Goal: Task Accomplishment & Management: Complete application form

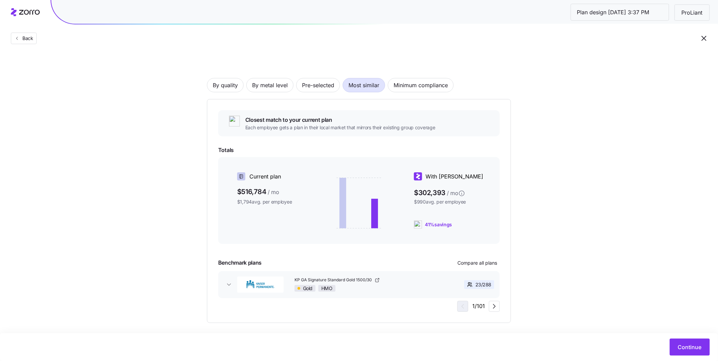
scroll to position [31, 0]
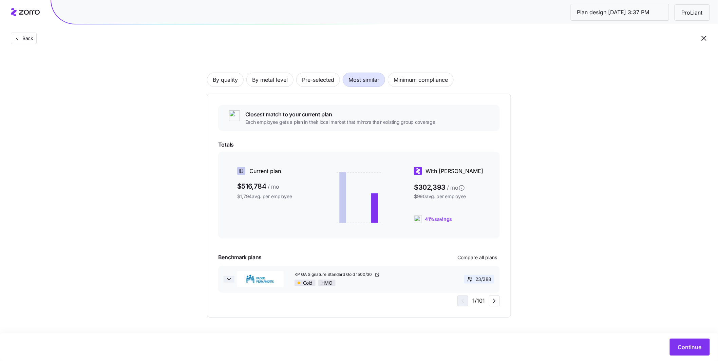
click at [227, 281] on icon "button" at bounding box center [229, 279] width 7 height 7
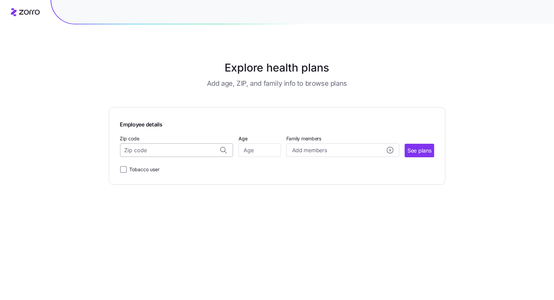
click at [165, 146] on input "Zip code" at bounding box center [176, 151] width 113 height 14
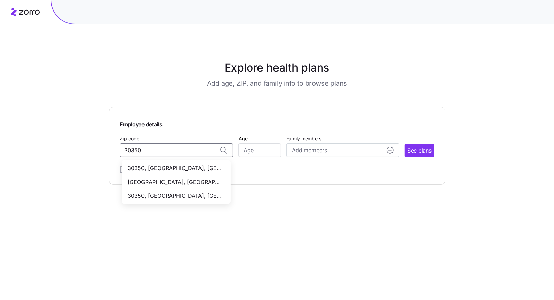
click at [186, 179] on span "30350, Fulton County, GA" at bounding box center [175, 182] width 95 height 8
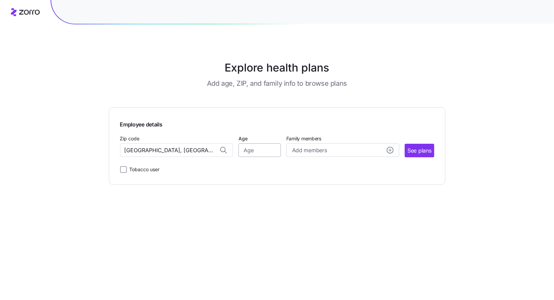
type input "30350, Fulton County, GA"
click at [253, 152] on input "Age" at bounding box center [260, 151] width 42 height 14
type input "35"
click at [413, 153] on span "See plans" at bounding box center [419, 151] width 24 height 8
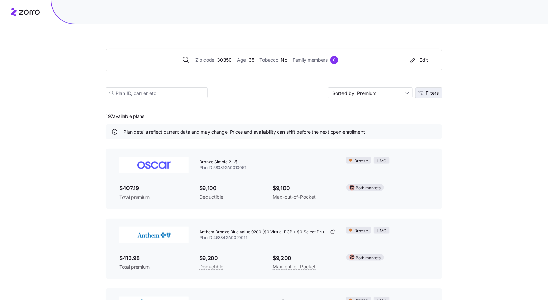
click at [434, 97] on button "Filters" at bounding box center [429, 93] width 27 height 11
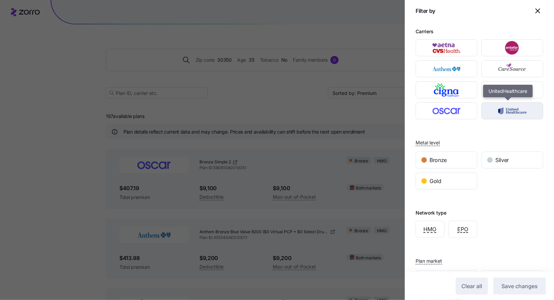
click at [511, 112] on img "button" at bounding box center [513, 111] width 50 height 14
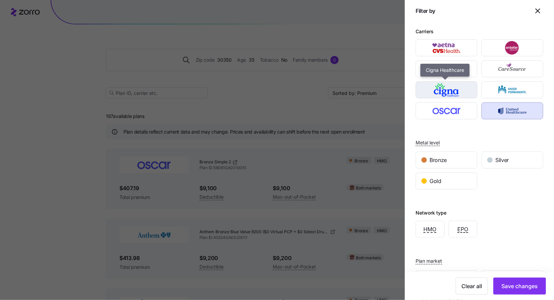
click at [456, 93] on img "button" at bounding box center [447, 90] width 50 height 14
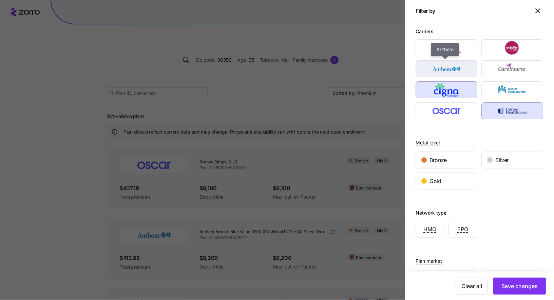
click at [446, 71] on img "button" at bounding box center [447, 69] width 50 height 14
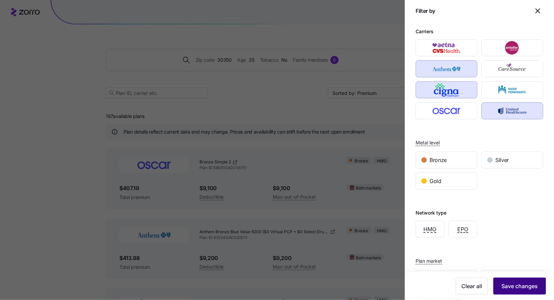
click at [513, 285] on span "Save changes" at bounding box center [519, 286] width 36 height 8
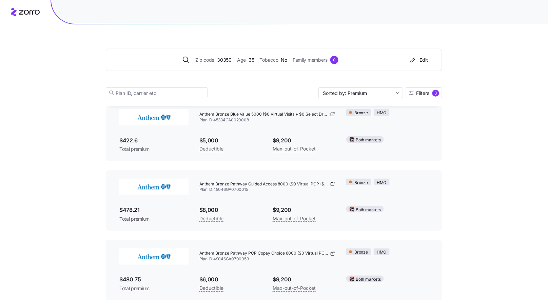
scroll to position [249, 0]
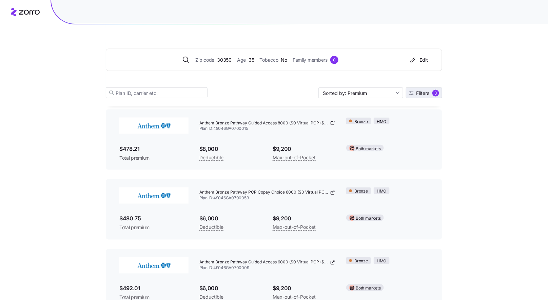
click at [421, 91] on span "Filters" at bounding box center [423, 93] width 13 height 5
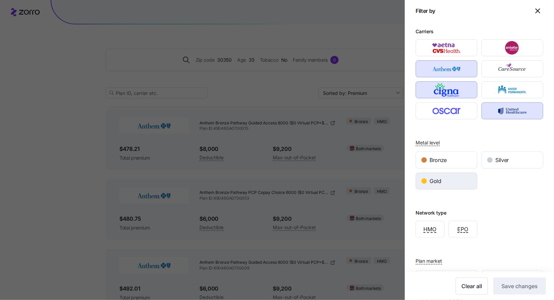
click at [466, 177] on div "Gold" at bounding box center [446, 181] width 61 height 16
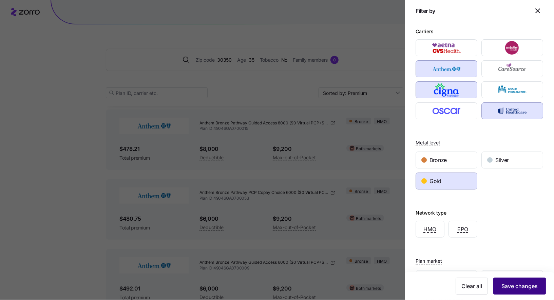
click at [519, 292] on button "Save changes" at bounding box center [519, 286] width 53 height 17
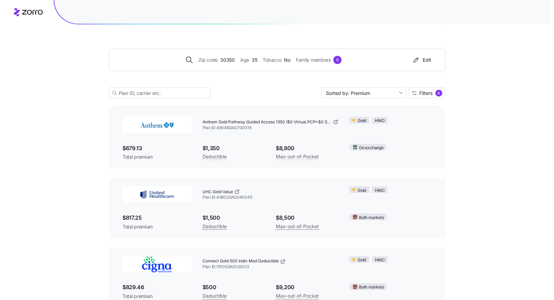
scroll to position [173, 0]
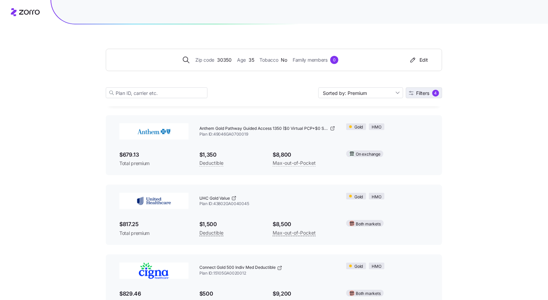
click at [425, 94] on span "Filters" at bounding box center [423, 93] width 13 height 5
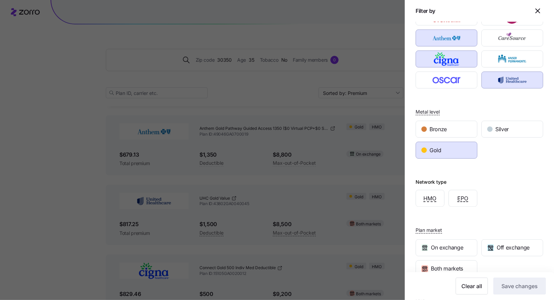
scroll to position [93, 0]
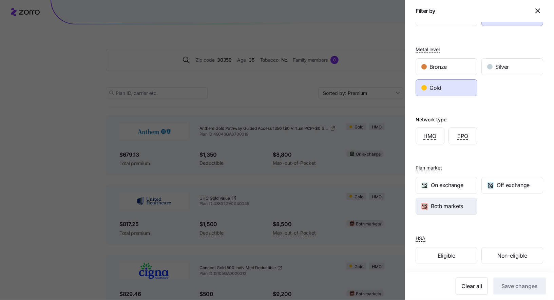
click at [456, 208] on span "Both markets" at bounding box center [447, 206] width 32 height 8
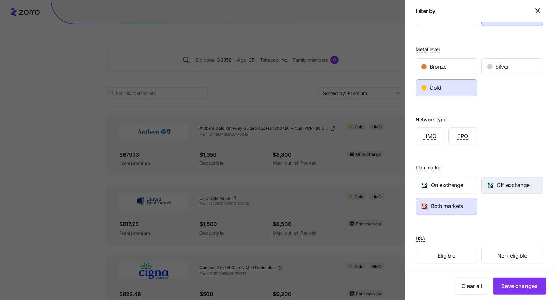
click at [509, 189] on div "Off exchange" at bounding box center [512, 185] width 61 height 16
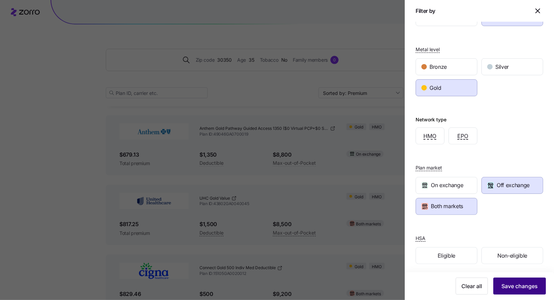
click at [528, 280] on button "Save changes" at bounding box center [519, 286] width 53 height 17
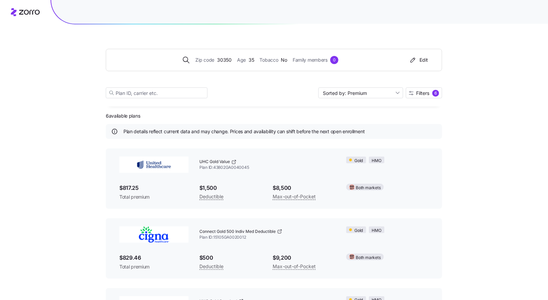
scroll to position [0, 0]
click at [424, 95] on span "Filters" at bounding box center [423, 93] width 13 height 5
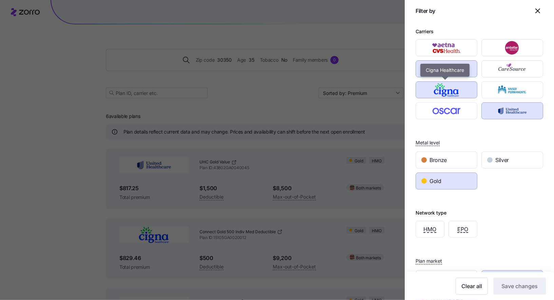
click at [453, 93] on img "button" at bounding box center [447, 90] width 50 height 14
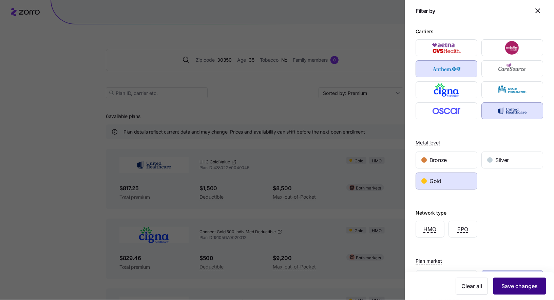
click at [516, 293] on button "Save changes" at bounding box center [519, 286] width 53 height 17
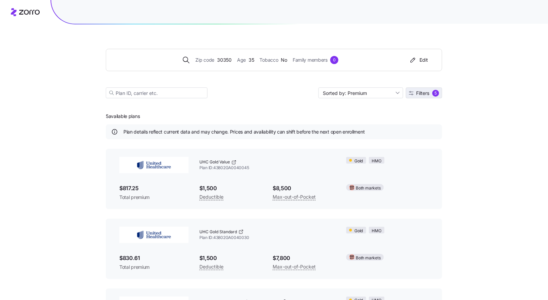
click at [426, 89] on button "Filters 5" at bounding box center [424, 93] width 36 height 11
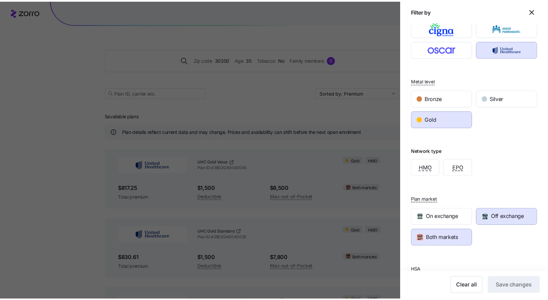
scroll to position [93, 0]
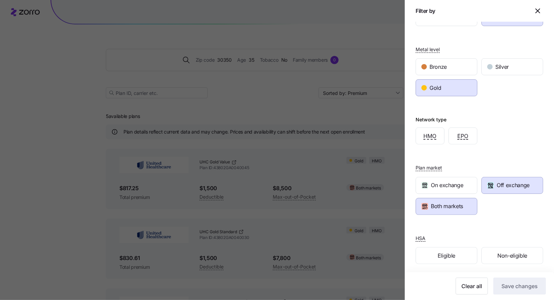
click at [506, 187] on span "Off exchange" at bounding box center [513, 185] width 33 height 8
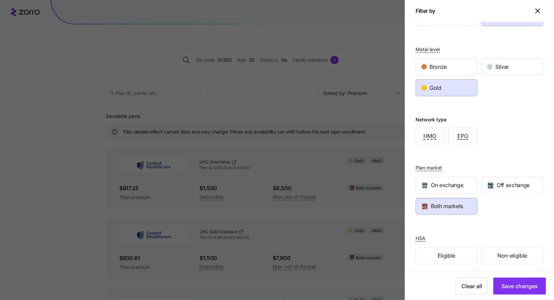
click at [476, 201] on div "Both markets" at bounding box center [447, 206] width 66 height 21
click at [468, 202] on div "Both markets" at bounding box center [446, 206] width 61 height 16
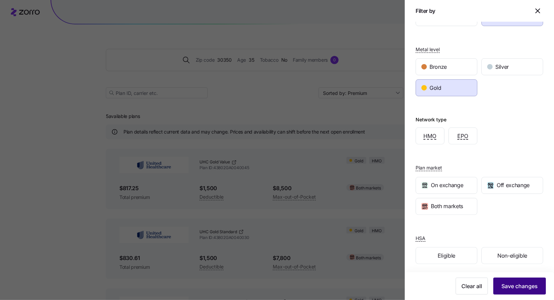
click at [516, 286] on span "Save changes" at bounding box center [519, 286] width 36 height 8
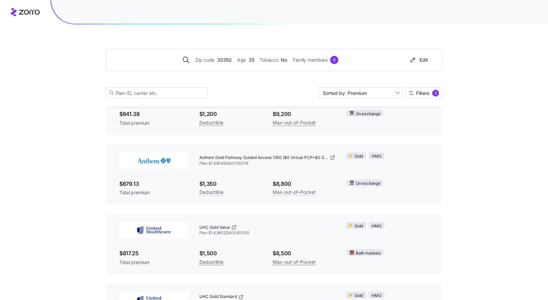
scroll to position [148, 0]
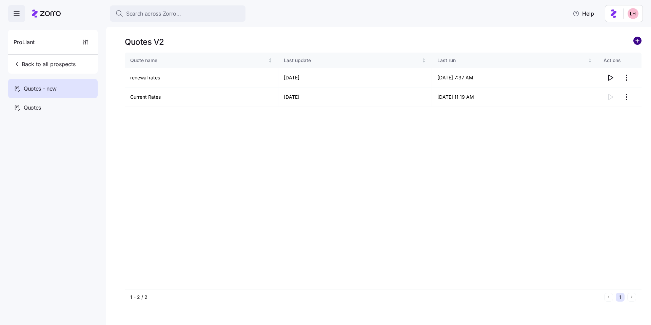
click at [639, 42] on circle "add icon" at bounding box center [637, 40] width 7 height 7
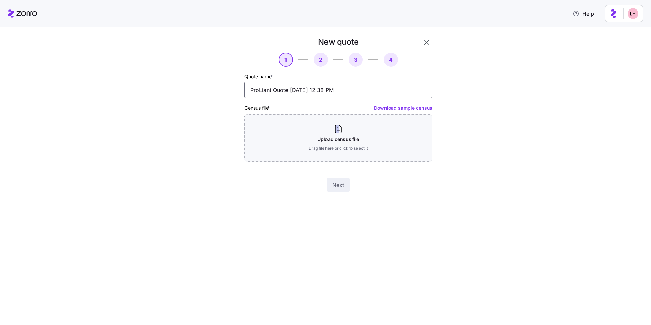
click at [306, 93] on input "ProLiant Quote 10/13/2025 12:38 PM" at bounding box center [339, 90] width 188 height 16
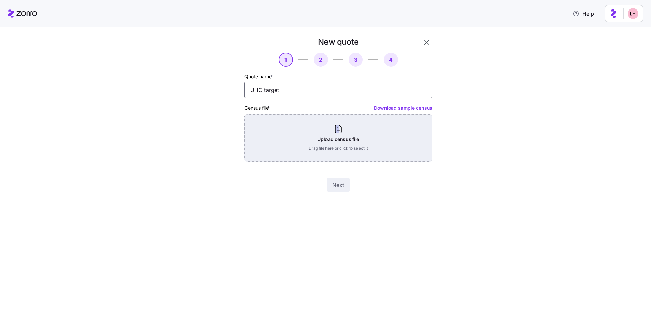
type input "UHC target"
click at [334, 148] on div "Upload census file Drag file here or click to select it" at bounding box center [339, 138] width 188 height 48
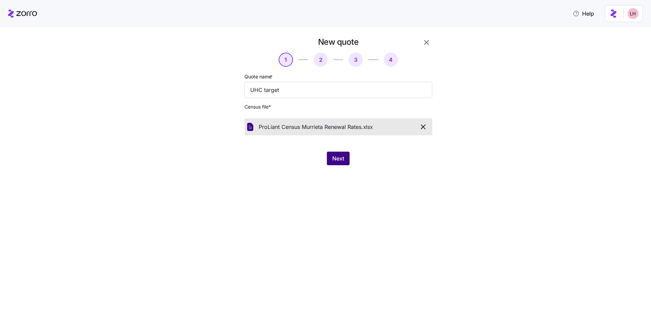
click at [340, 160] on span "Next" at bounding box center [339, 158] width 12 height 8
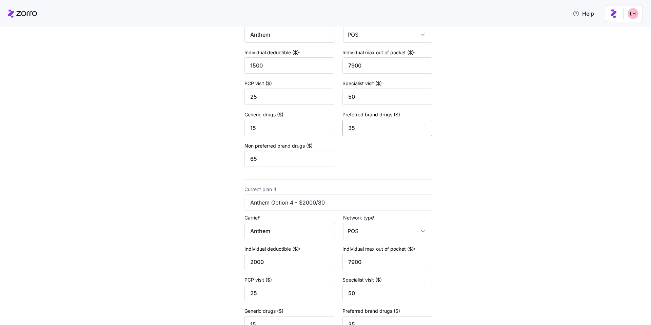
scroll to position [596, 0]
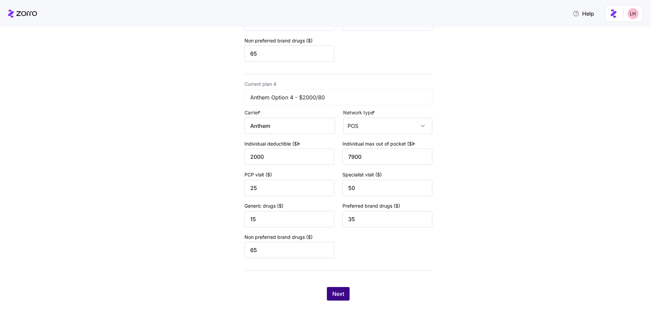
click at [344, 289] on button "Next" at bounding box center [338, 294] width 23 height 14
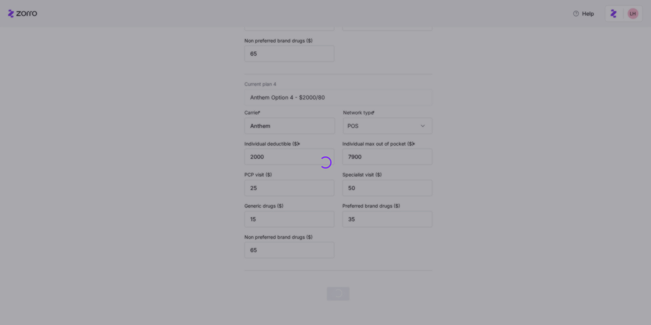
scroll to position [0, 0]
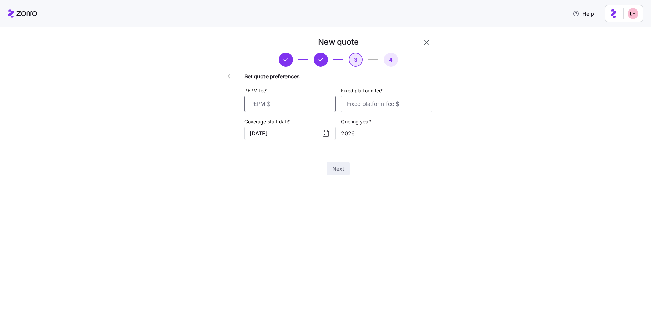
click at [305, 106] on input "PEPM fee *" at bounding box center [290, 104] width 91 height 16
type input "75"
click at [361, 107] on input "Fixed platform fee *" at bounding box center [386, 104] width 91 height 16
type input "100"
click at [337, 172] on span "Next" at bounding box center [339, 169] width 12 height 8
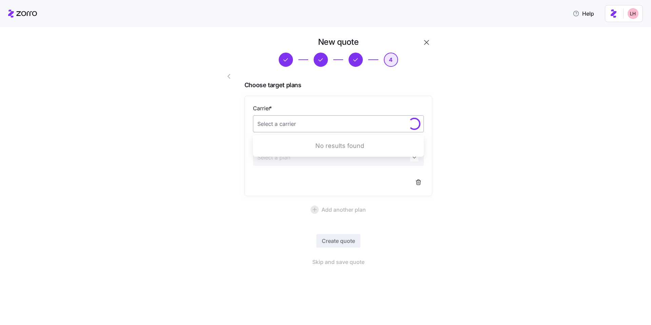
click at [348, 130] on input "Carrier *" at bounding box center [338, 123] width 171 height 17
type input "u"
click at [353, 140] on div "UnitedHealthcare" at bounding box center [339, 145] width 166 height 14
type input "UnitedHealthcare"
click at [333, 154] on input "Plan *" at bounding box center [338, 157] width 171 height 17
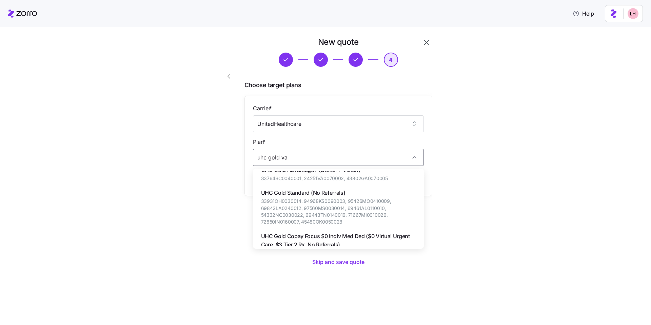
scroll to position [65, 0]
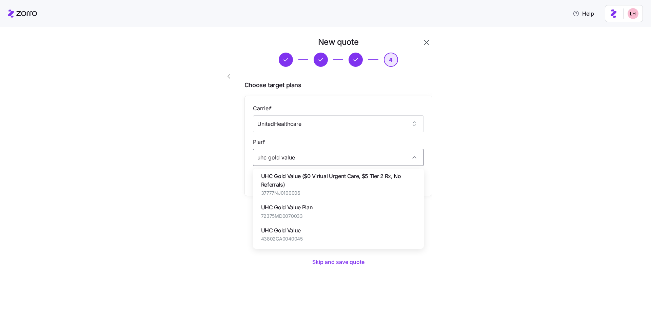
click at [344, 227] on div "UHC Gold Value 43802GA0040045" at bounding box center [339, 234] width 166 height 23
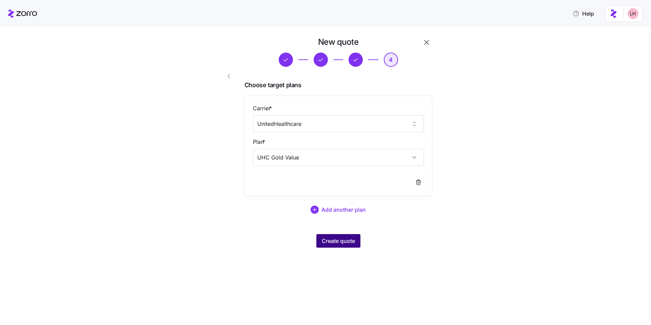
type input "UHC Gold Value"
click at [347, 239] on span "Create quote" at bounding box center [338, 241] width 33 height 8
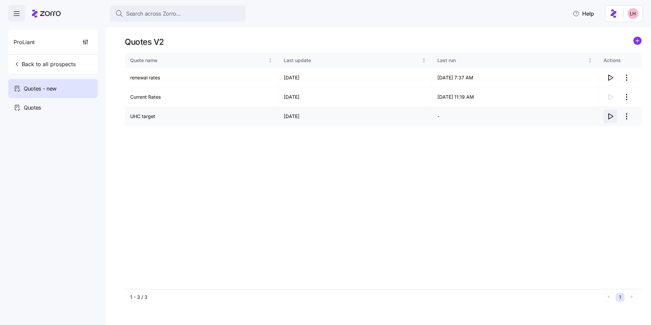
click at [612, 115] on icon "button" at bounding box center [611, 116] width 4 height 5
click at [639, 43] on circle "add icon" at bounding box center [637, 40] width 7 height 7
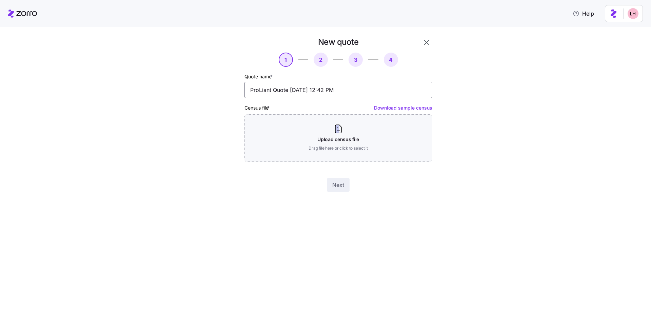
click at [333, 91] on input "ProLiant Quote 10/13/2025 12:42 PM" at bounding box center [339, 90] width 188 height 16
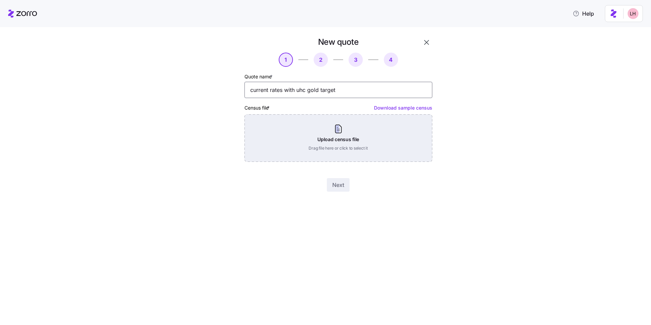
type input "current rates with uhc gold target"
click at [380, 147] on div "Upload census file Drag file here or click to select it" at bounding box center [339, 138] width 188 height 48
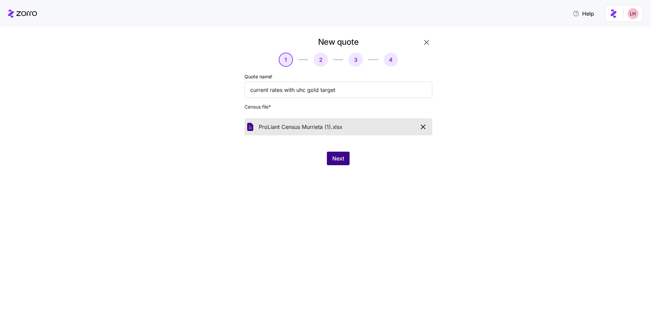
click at [342, 158] on span "Next" at bounding box center [339, 158] width 12 height 8
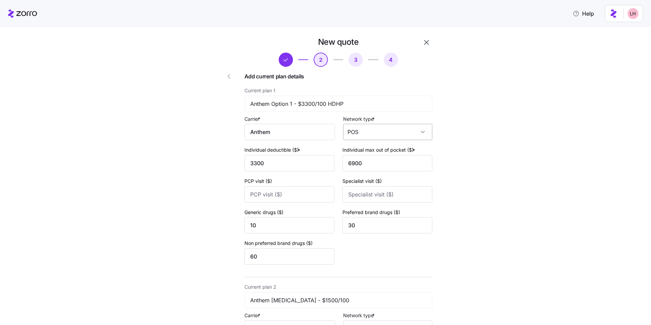
scroll to position [596, 0]
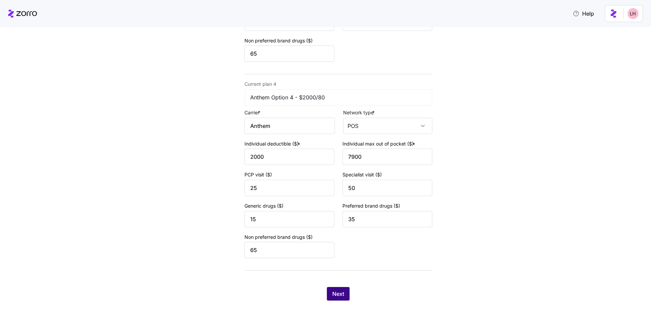
click at [342, 291] on button "Next" at bounding box center [338, 294] width 23 height 14
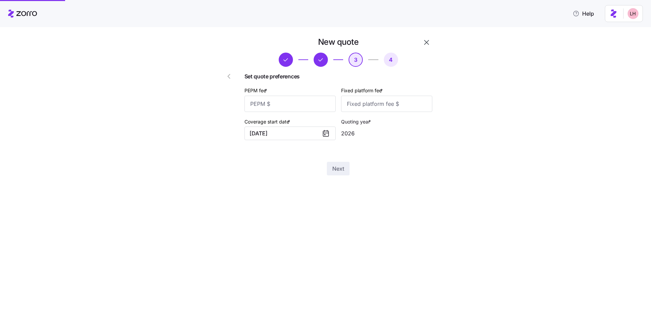
scroll to position [0, 0]
click at [299, 105] on input "PEPM fee *" at bounding box center [290, 104] width 91 height 16
type input "75"
click at [371, 105] on input "Fixed platform fee *" at bounding box center [386, 104] width 91 height 16
type input "100"
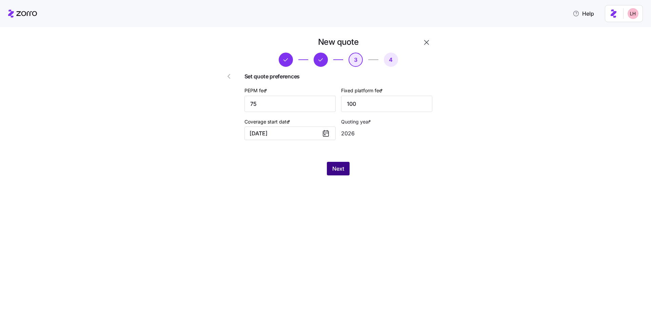
click at [341, 170] on span "Next" at bounding box center [339, 169] width 12 height 8
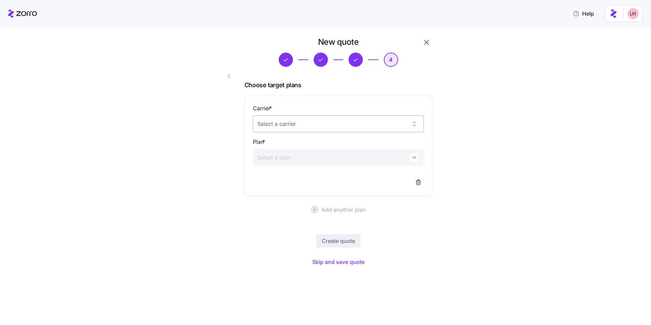
click at [321, 128] on input "Carrier *" at bounding box center [338, 123] width 171 height 17
click at [344, 144] on div "UnitedHealthcare" at bounding box center [339, 145] width 166 height 14
type input "UnitedHealthcare"
click at [335, 156] on input "Plan *" at bounding box center [338, 157] width 171 height 17
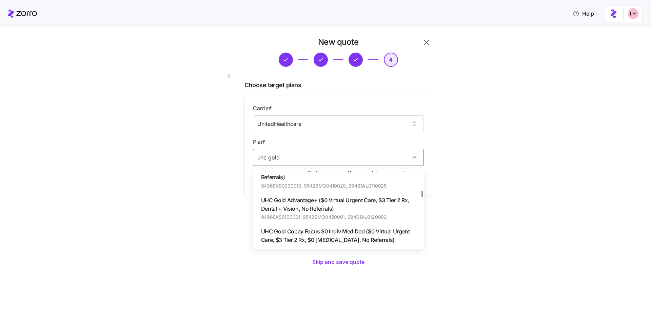
scroll to position [318, 0]
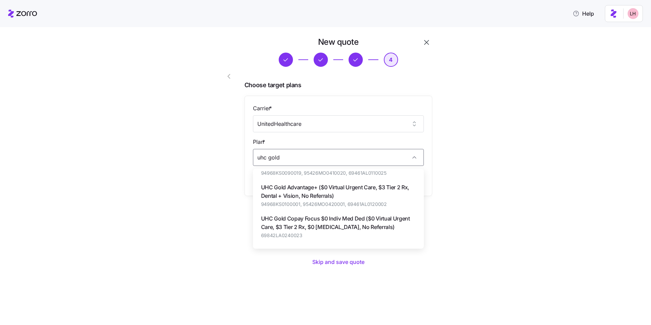
type input "uhc gold"
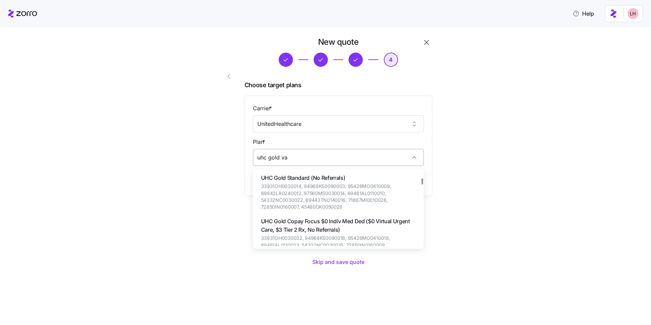
scroll to position [65, 0]
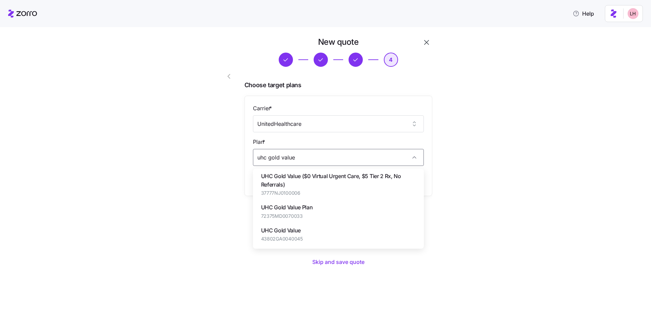
click at [309, 235] on div "UHC Gold Value 43802GA0040045" at bounding box center [339, 234] width 166 height 23
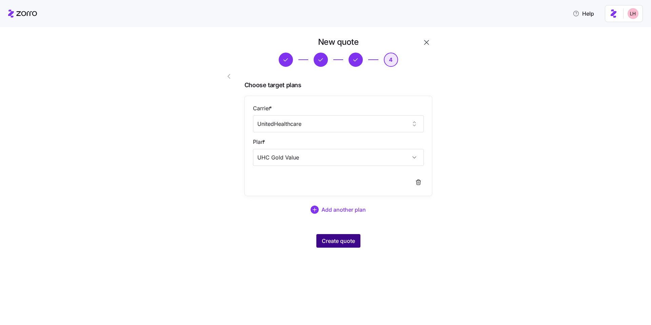
type input "UHC Gold Value"
click at [352, 244] on span "Create quote" at bounding box center [338, 241] width 33 height 8
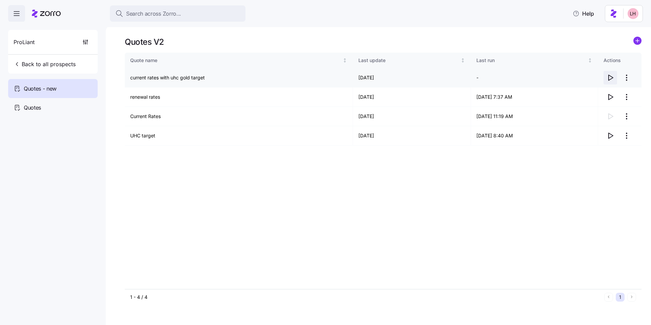
click at [613, 77] on icon "button" at bounding box center [611, 78] width 8 height 8
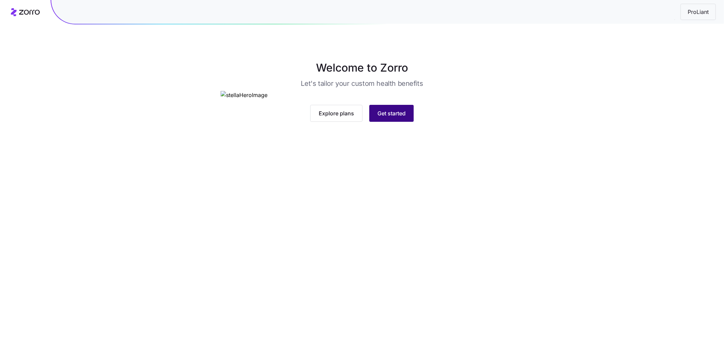
click at [384, 117] on span "Get started" at bounding box center [391, 113] width 28 height 8
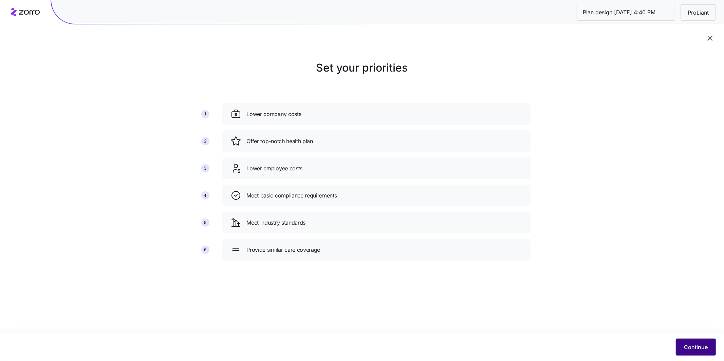
click at [693, 347] on span "Continue" at bounding box center [696, 347] width 24 height 8
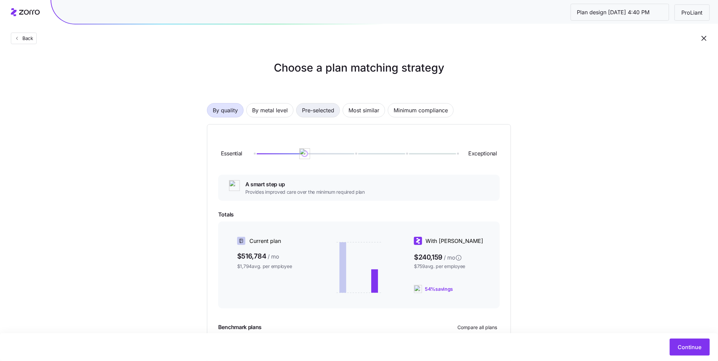
click at [327, 112] on span "Pre-selected" at bounding box center [318, 110] width 32 height 14
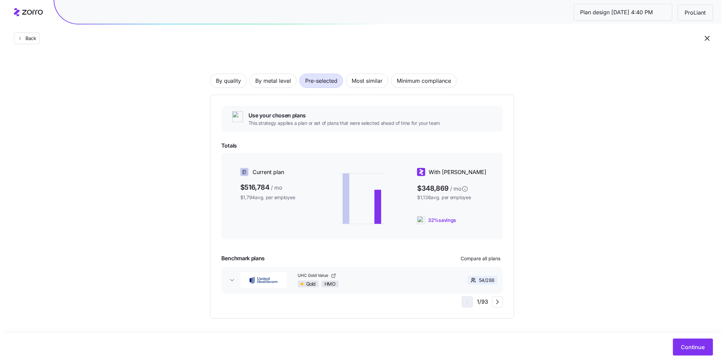
scroll to position [31, 0]
click at [458, 261] on span "Compare all plans" at bounding box center [477, 257] width 40 height 7
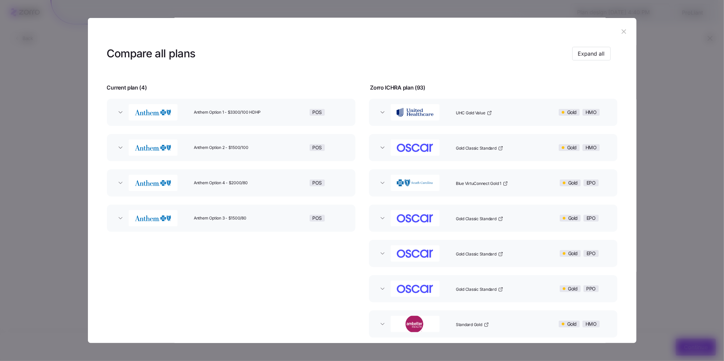
scroll to position [5, 0]
click at [384, 147] on icon "button" at bounding box center [382, 147] width 7 height 7
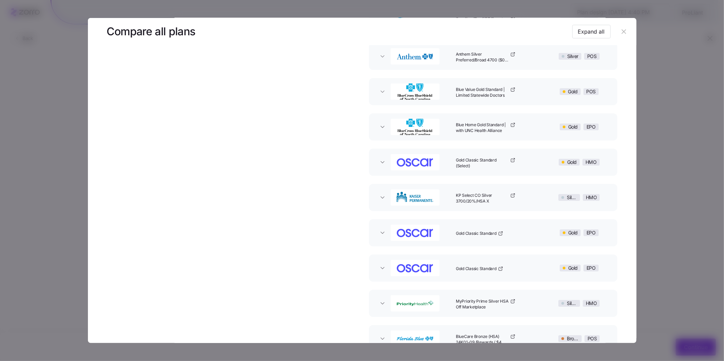
scroll to position [1926, 0]
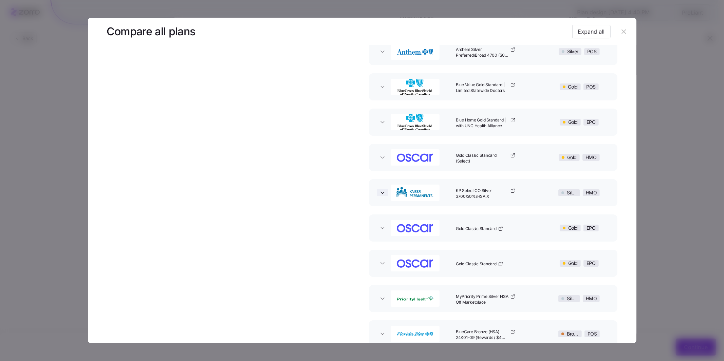
click at [379, 193] on icon "button" at bounding box center [382, 192] width 7 height 7
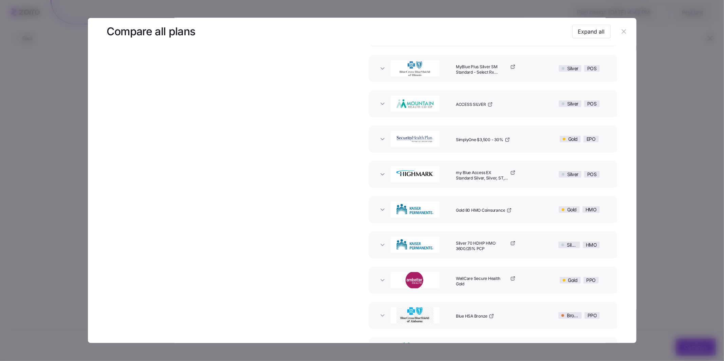
scroll to position [2648, 0]
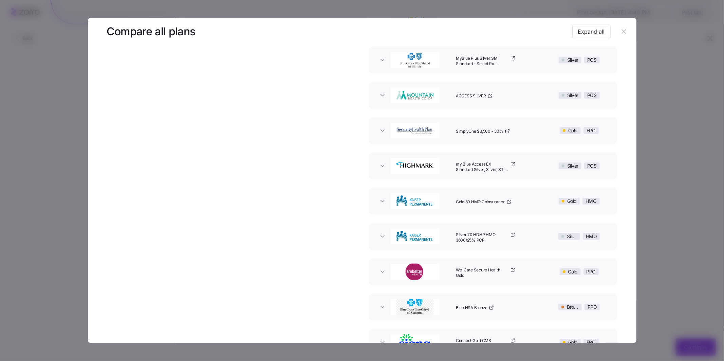
click at [382, 204] on button "Gold 80 HMO Coinsurance Gold HMO" at bounding box center [493, 201] width 248 height 27
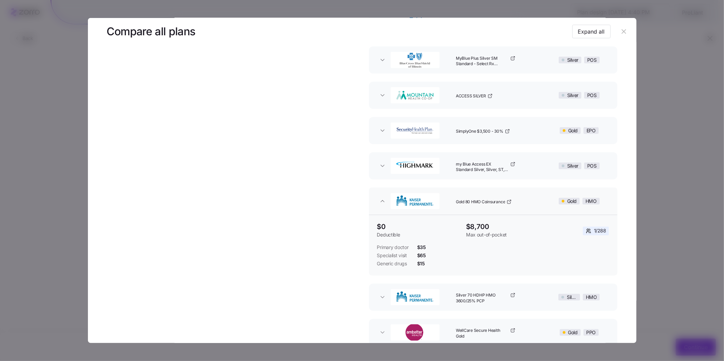
drag, startPoint x: 379, startPoint y: 296, endPoint x: 391, endPoint y: 292, distance: 12.7
click at [379, 296] on icon "button" at bounding box center [382, 297] width 7 height 7
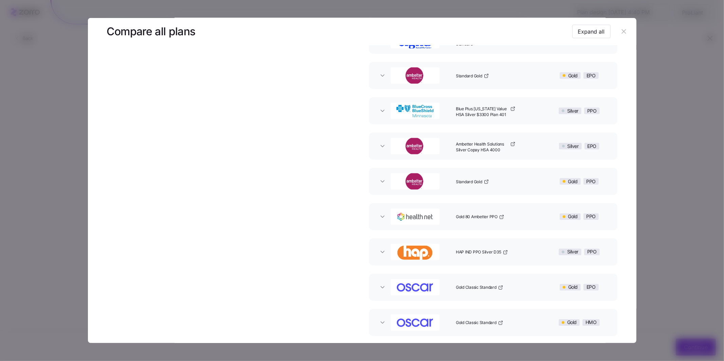
scroll to position [3214, 0]
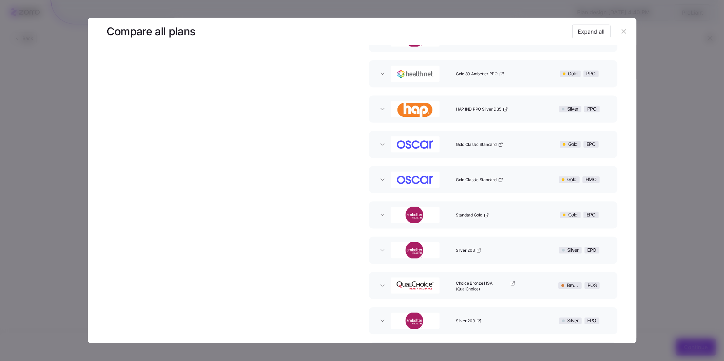
click at [622, 32] on icon "button" at bounding box center [623, 31] width 7 height 7
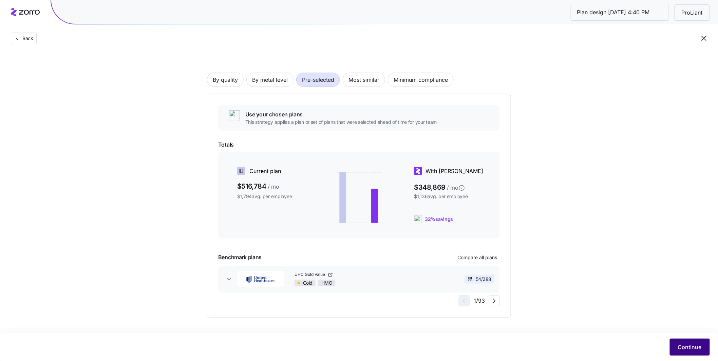
click at [696, 346] on span "Continue" at bounding box center [690, 347] width 24 height 8
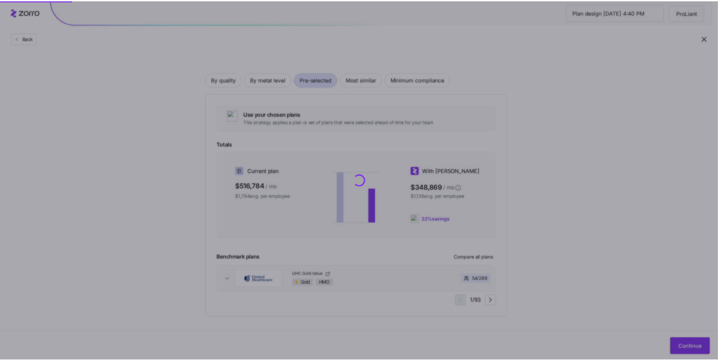
scroll to position [0, 0]
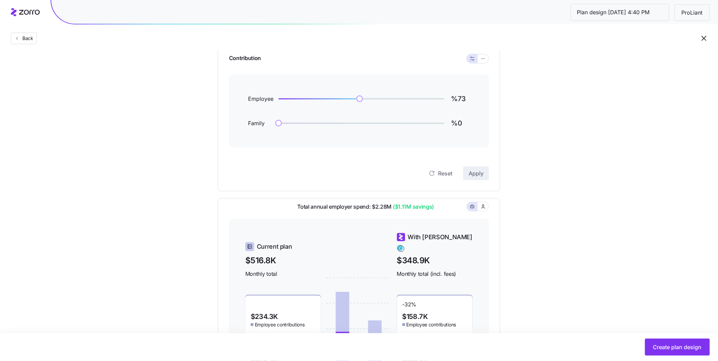
scroll to position [67, 0]
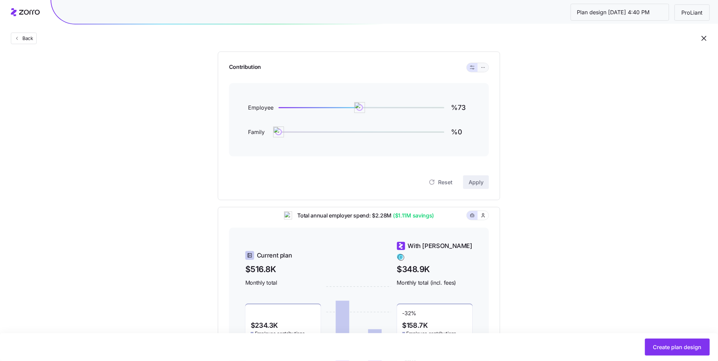
click at [482, 69] on icon "button" at bounding box center [483, 67] width 5 height 8
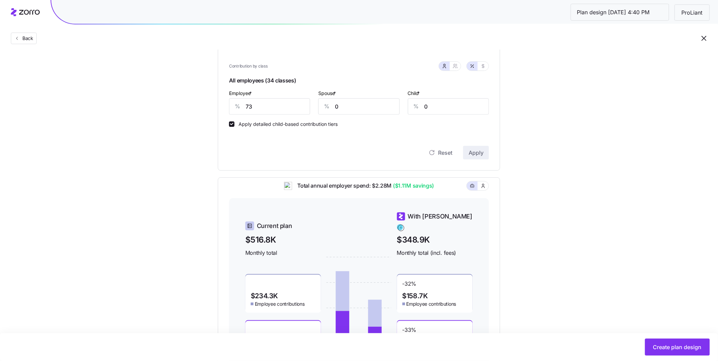
scroll to position [194, 0]
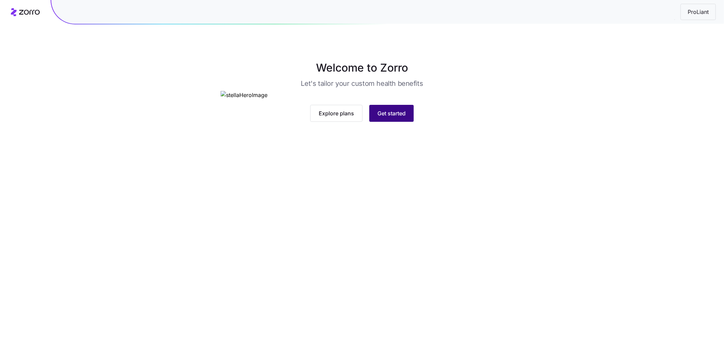
click at [390, 117] on span "Get started" at bounding box center [391, 113] width 28 height 8
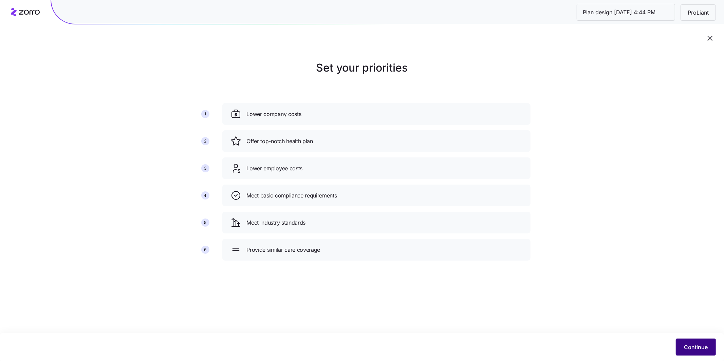
click at [686, 347] on span "Continue" at bounding box center [696, 347] width 24 height 8
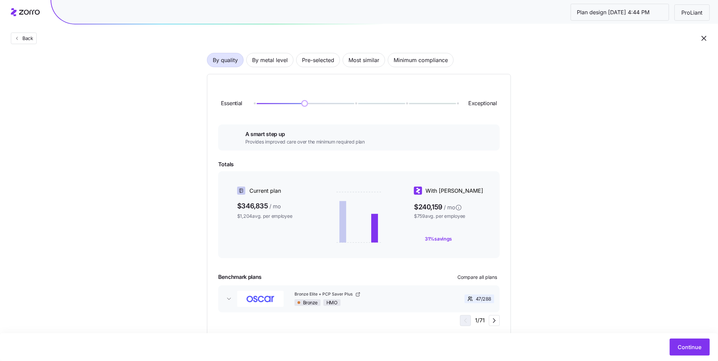
scroll to position [8, 0]
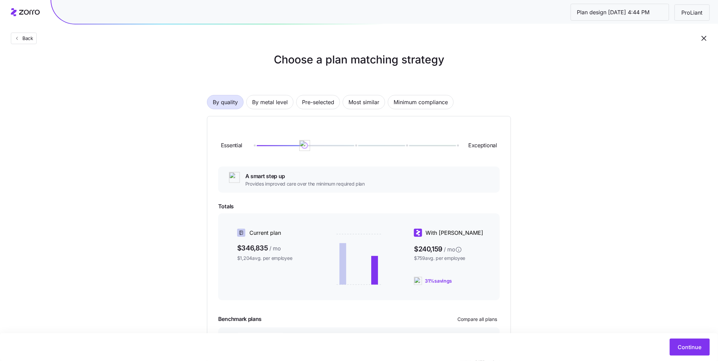
click at [368, 105] on span "Most similar" at bounding box center [363, 102] width 31 height 14
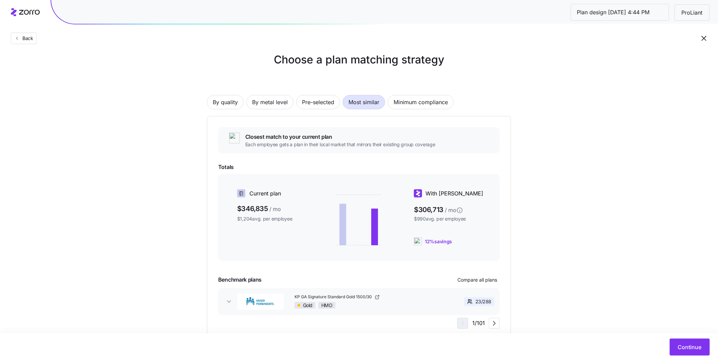
drag, startPoint x: 328, startPoint y: 101, endPoint x: 368, endPoint y: 119, distance: 44.2
click at [328, 101] on span "Pre-selected" at bounding box center [318, 102] width 32 height 14
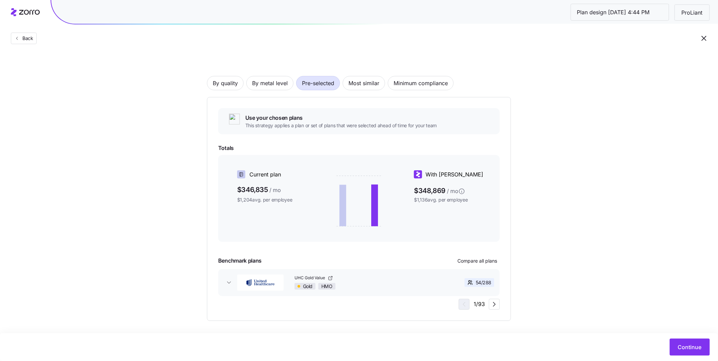
scroll to position [31, 0]
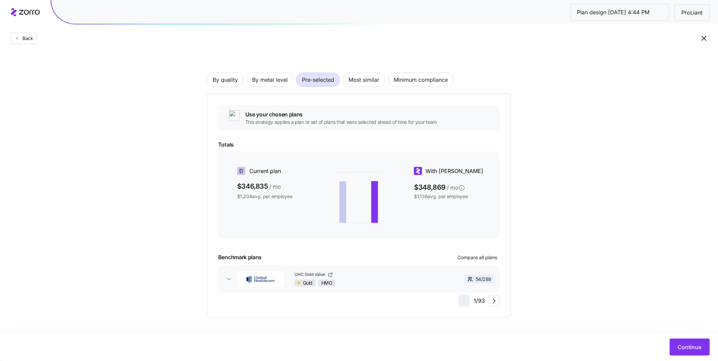
click at [428, 283] on div "Gold HMO" at bounding box center [369, 283] width 148 height 7
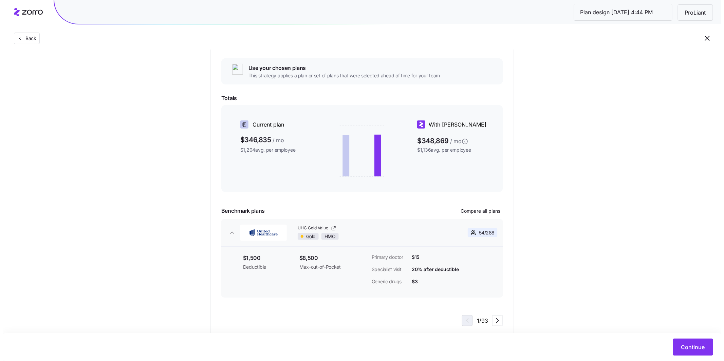
scroll to position [96, 0]
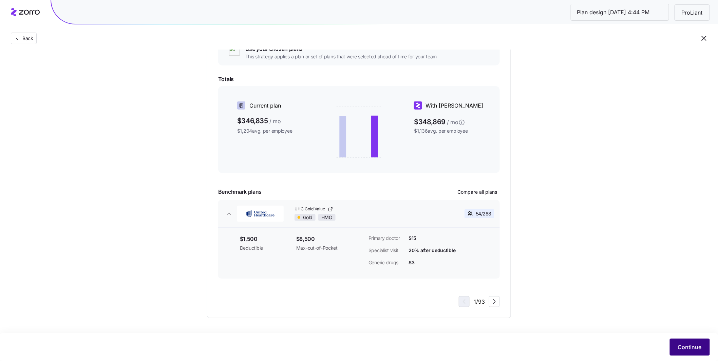
click at [680, 349] on span "Continue" at bounding box center [690, 347] width 24 height 8
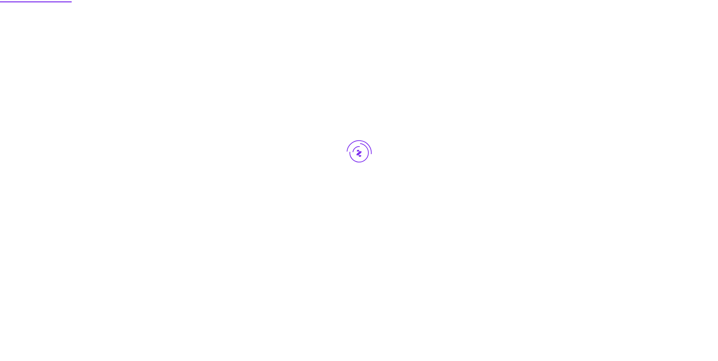
scroll to position [0, 0]
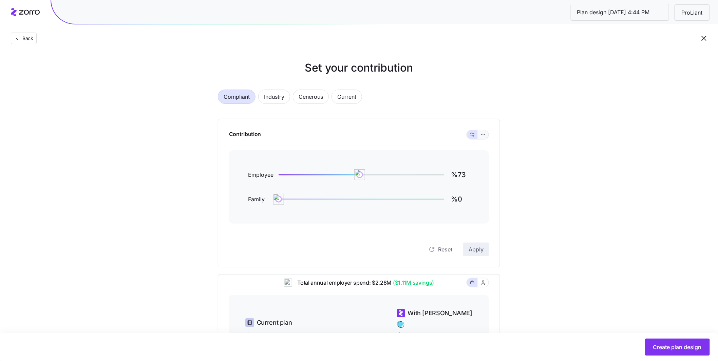
click at [487, 137] on button "button" at bounding box center [483, 134] width 11 height 9
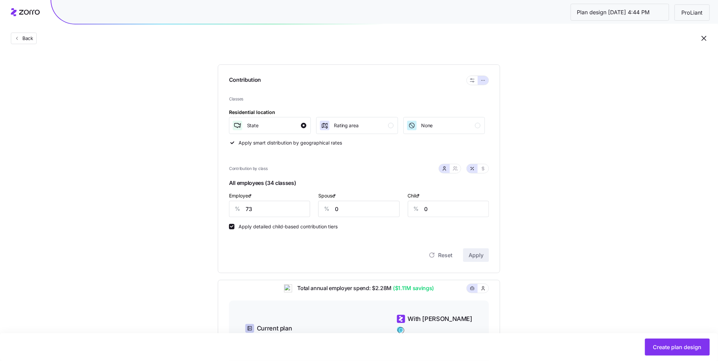
scroll to position [58, 0]
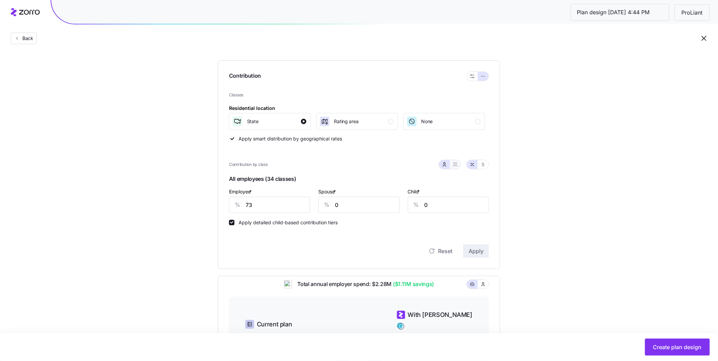
click at [458, 167] on span "button" at bounding box center [455, 164] width 5 height 5
type input "37"
type input "40"
drag, startPoint x: 263, startPoint y: 211, endPoint x: 215, endPoint y: 201, distance: 48.8
click at [225, 204] on div "Contribution Classes Residential location State Rating area None Apply smart di…" at bounding box center [359, 164] width 282 height 209
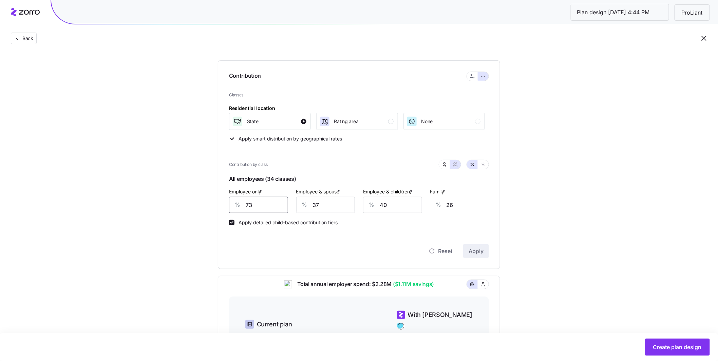
type input "9"
type input "49"
type input "90"
type input "20"
type input "90"
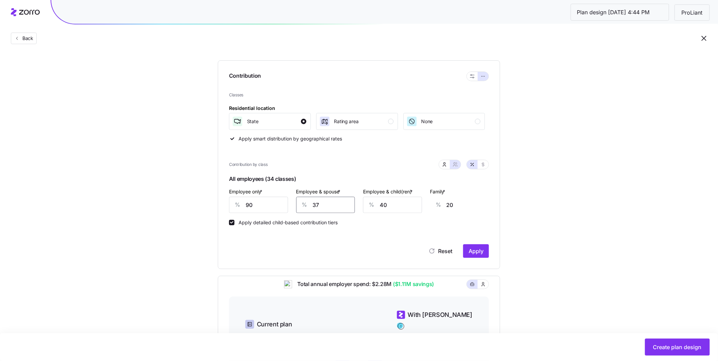
type input "7"
type input "0"
type input "77"
type input "49"
type input "77"
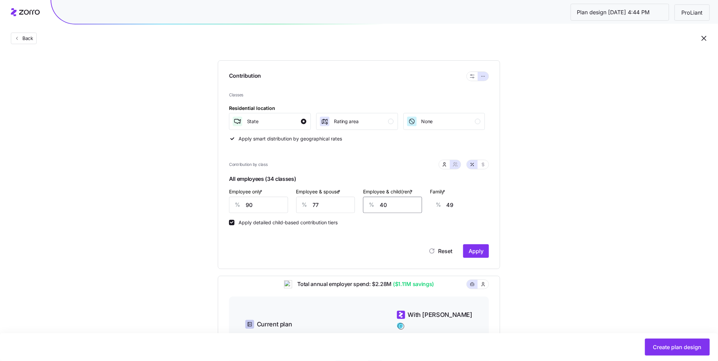
type input "7"
type input "27"
type input "78"
type input "73"
type input "78"
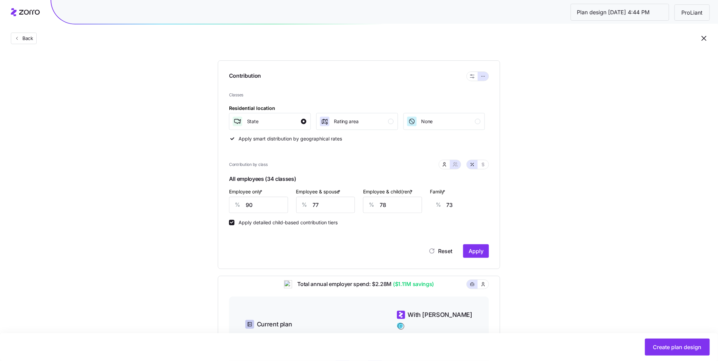
scroll to position [0, 16]
click at [474, 247] on button "Apply" at bounding box center [476, 251] width 26 height 14
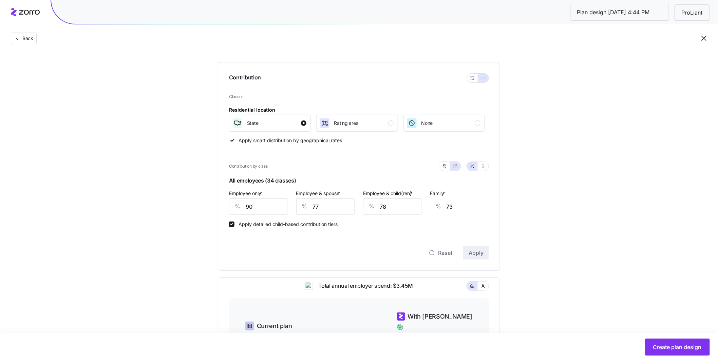
scroll to position [63, 0]
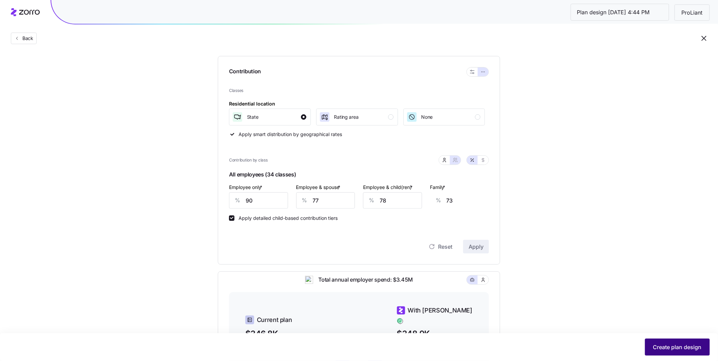
click at [671, 341] on button "Create plan design" at bounding box center [677, 347] width 65 height 17
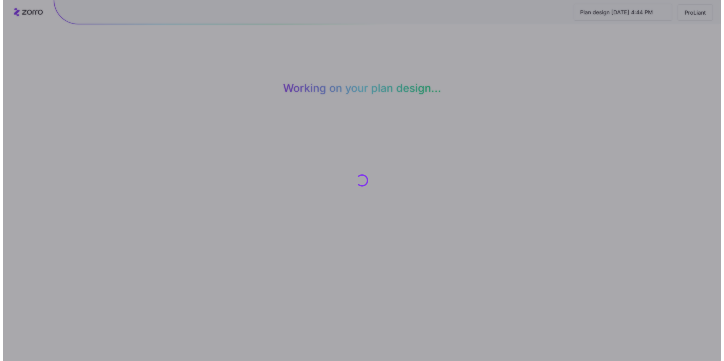
scroll to position [0, 0]
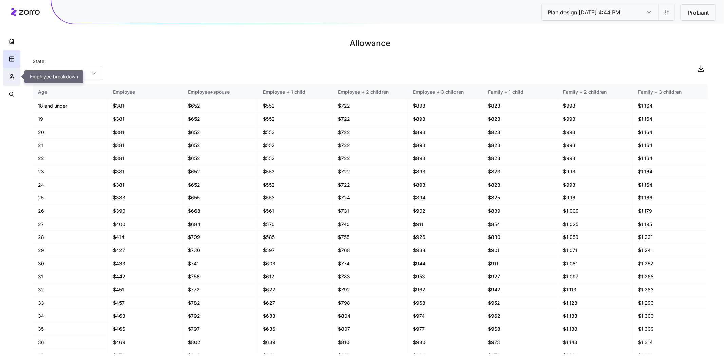
click at [14, 75] on icon "button" at bounding box center [11, 76] width 6 height 7
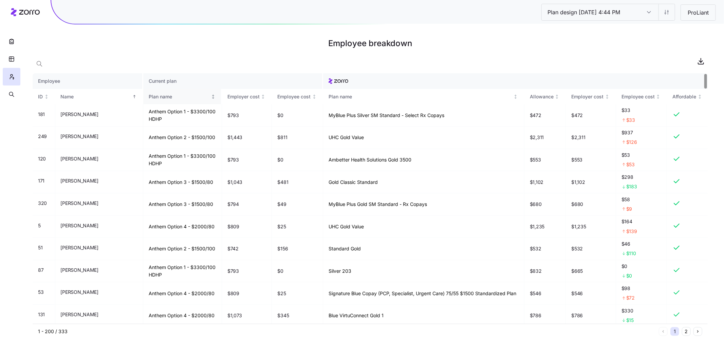
click at [165, 100] on th "Plan name" at bounding box center [182, 97] width 79 height 16
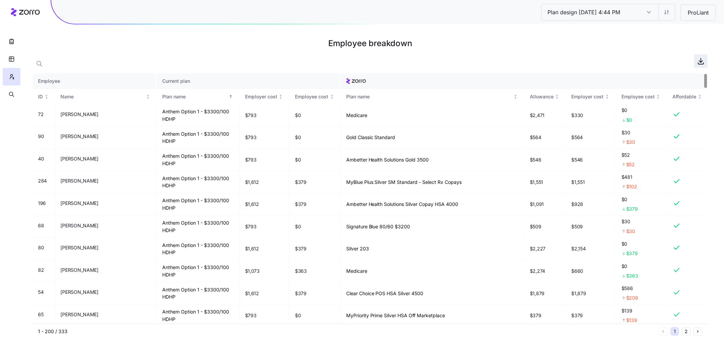
click at [703, 60] on icon "button" at bounding box center [701, 61] width 8 height 8
